Goal: Information Seeking & Learning: Learn about a topic

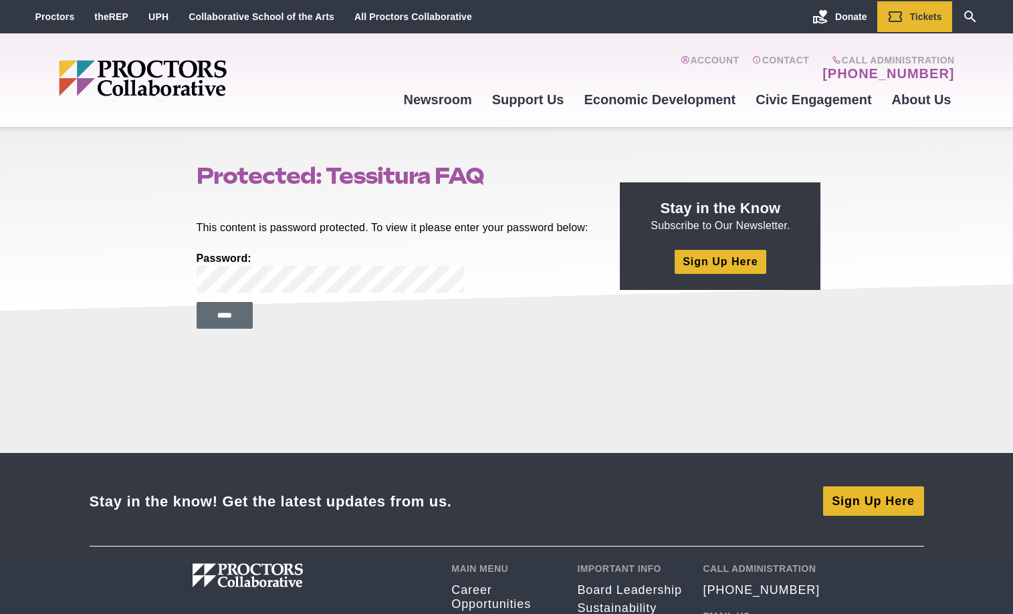
click at [227, 328] on input "*****" at bounding box center [225, 315] width 56 height 27
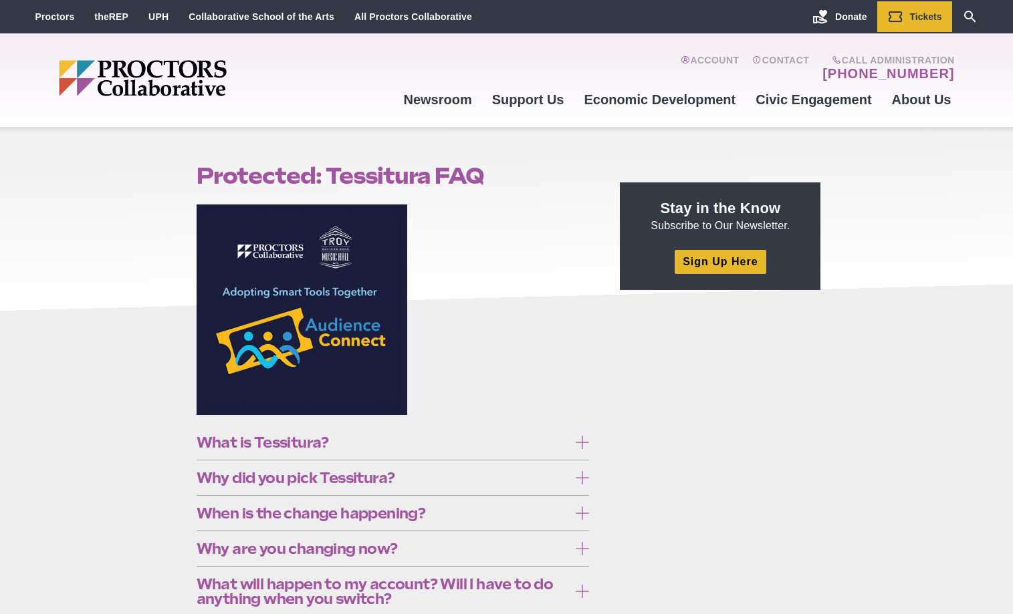
click at [582, 439] on icon at bounding box center [582, 442] width 13 height 13
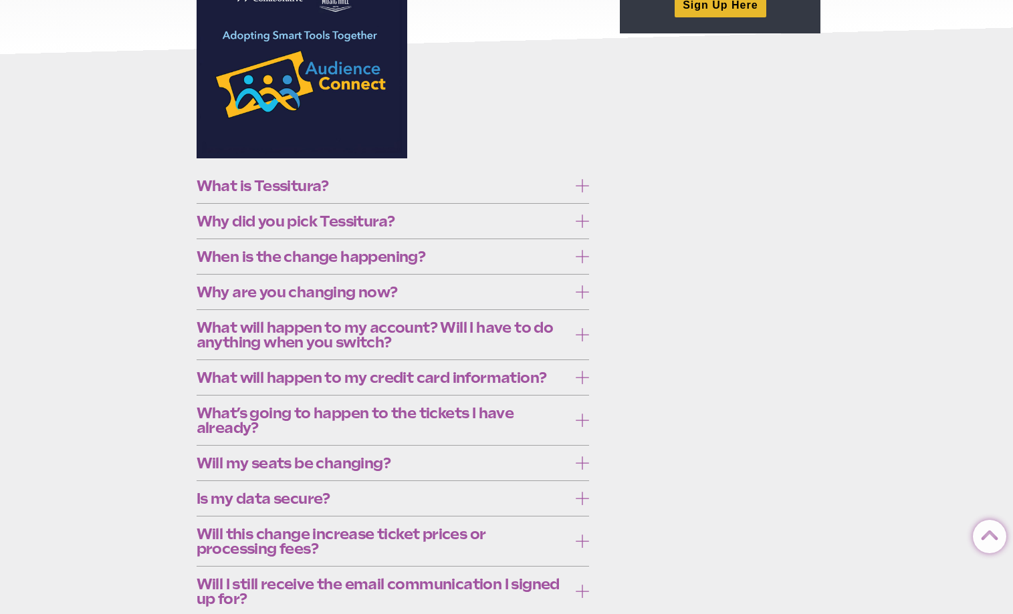
scroll to position [257, 0]
click at [577, 227] on icon at bounding box center [582, 220] width 13 height 13
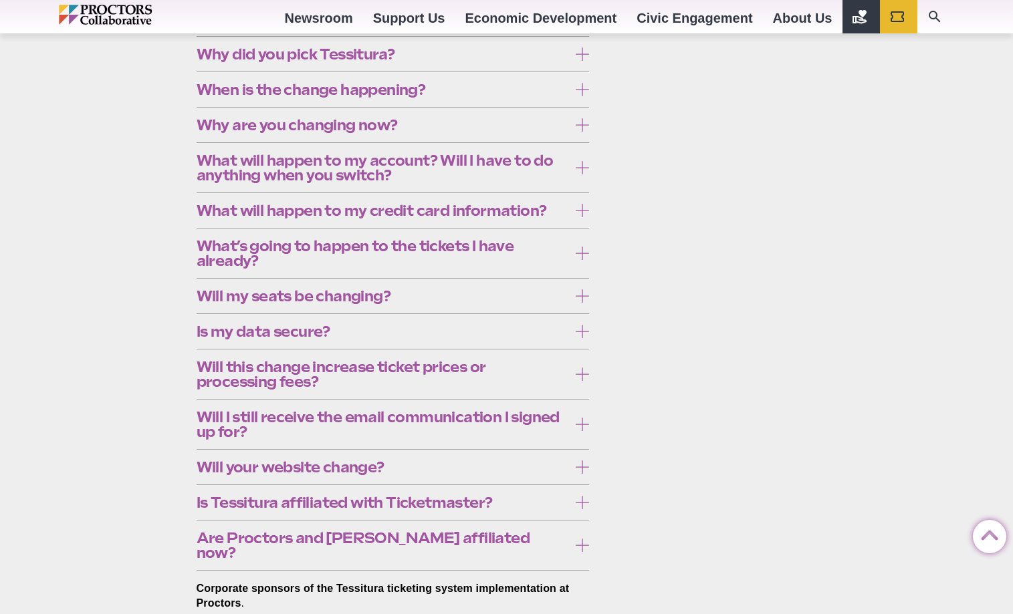
scroll to position [424, 0]
click at [575, 102] on label "When is the change happening?" at bounding box center [393, 89] width 393 height 25
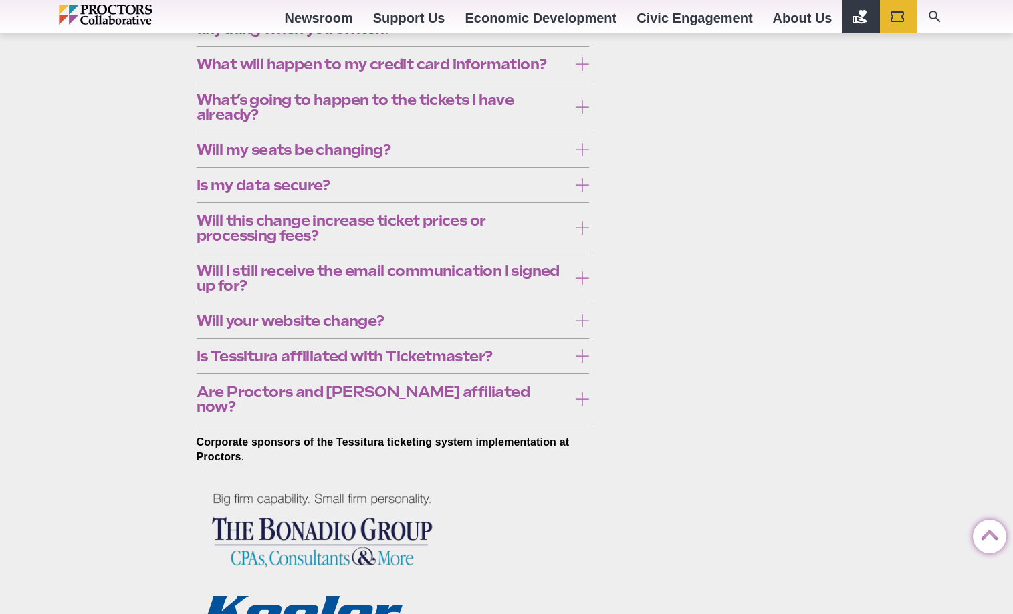
scroll to position [571, 0]
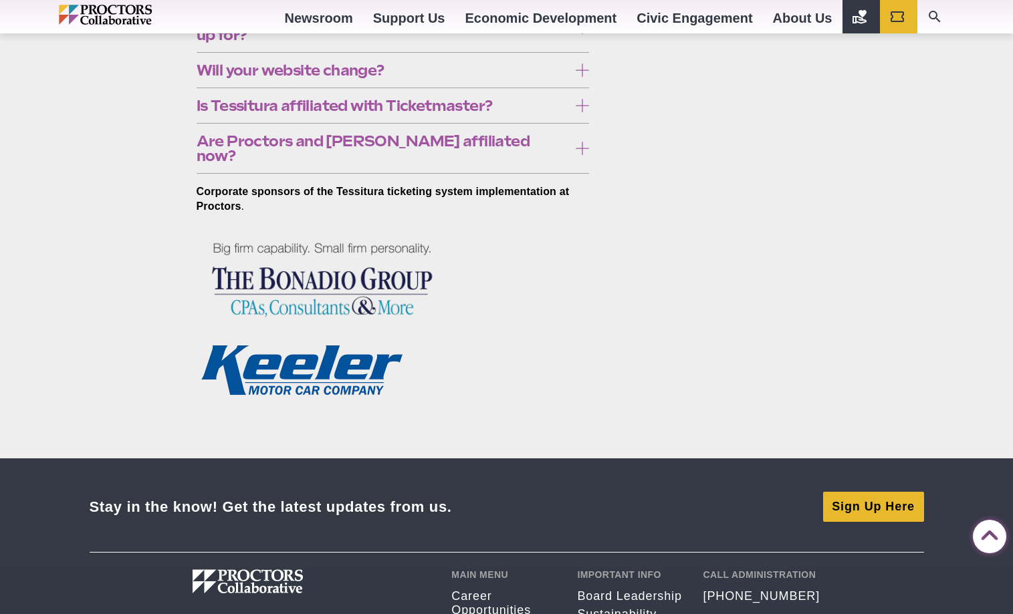
scroll to position [851, 0]
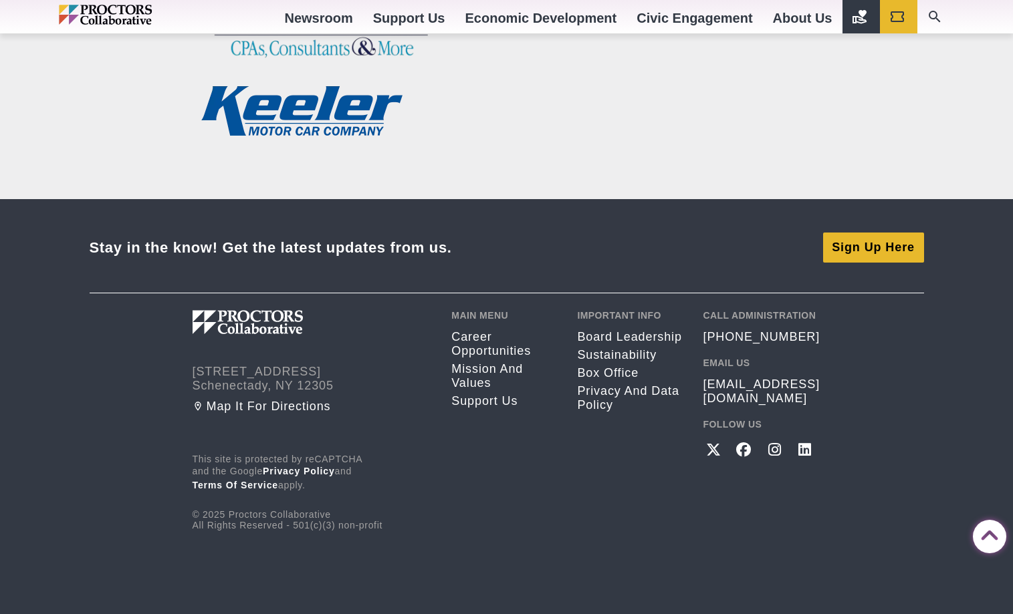
scroll to position [1380, 0]
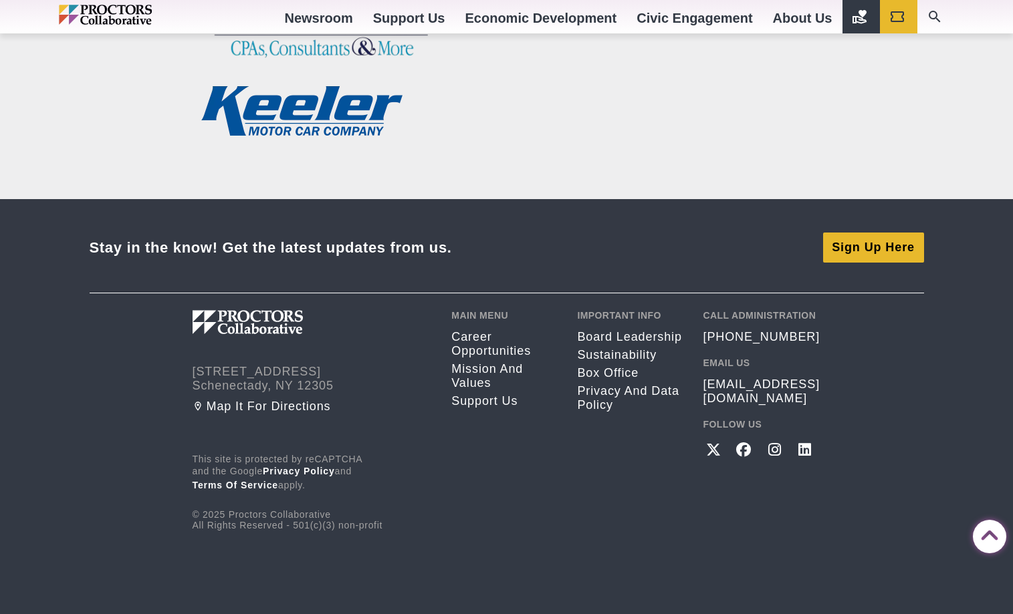
scroll to position [2475, 0]
